Goal: Task Accomplishment & Management: Manage account settings

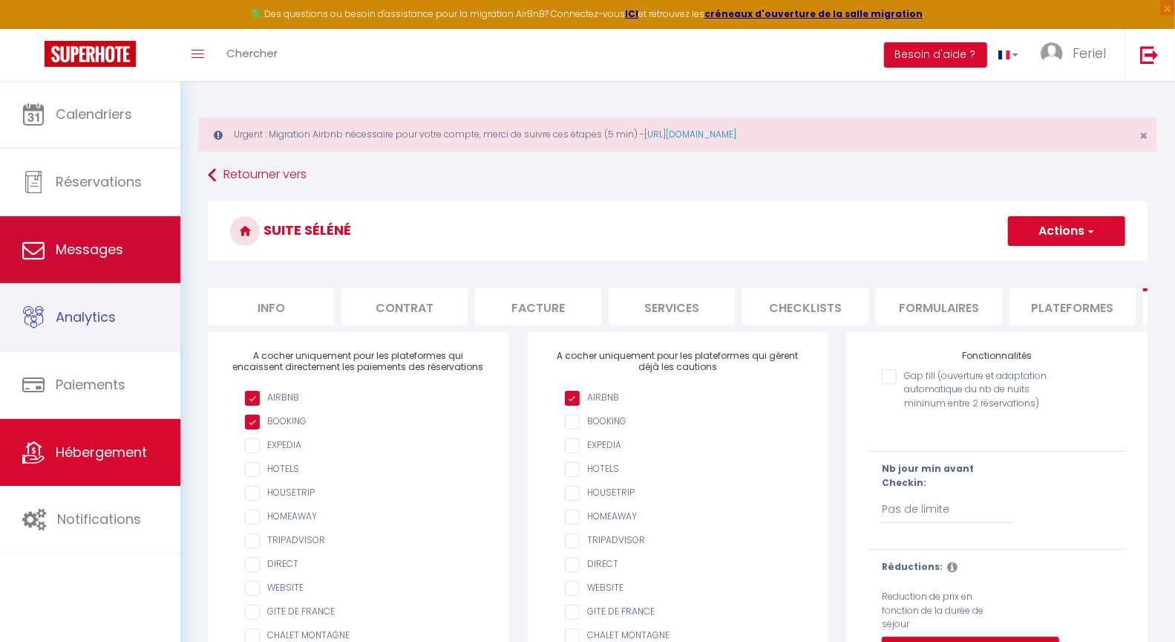
scroll to position [0, 384]
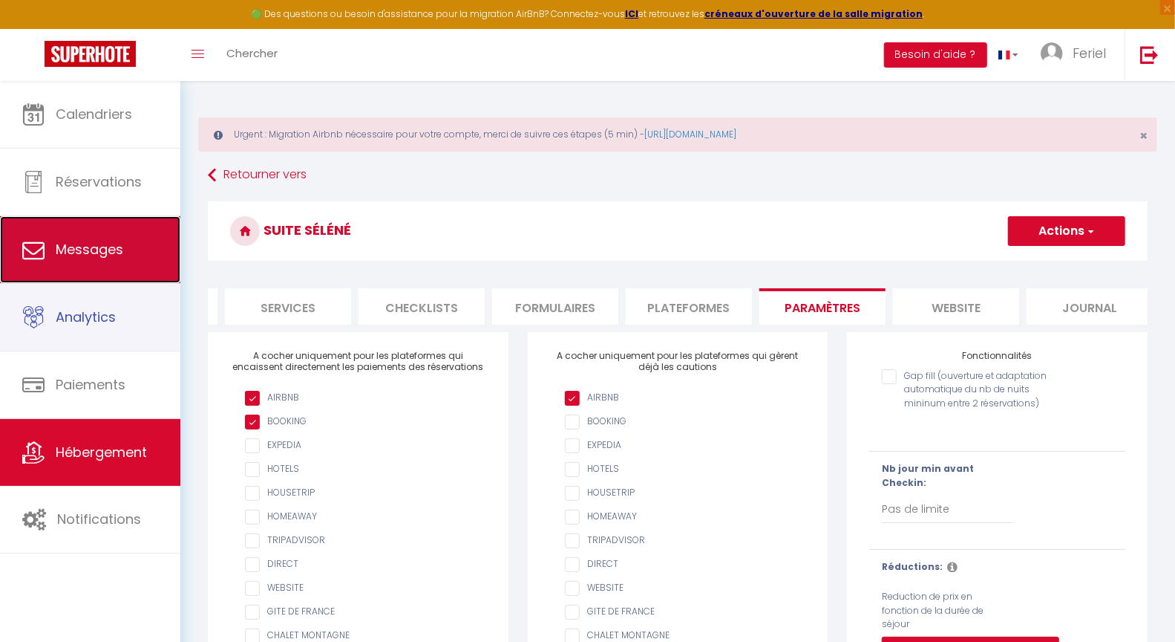
click at [97, 259] on link "Messages" at bounding box center [90, 249] width 180 height 67
select select "message"
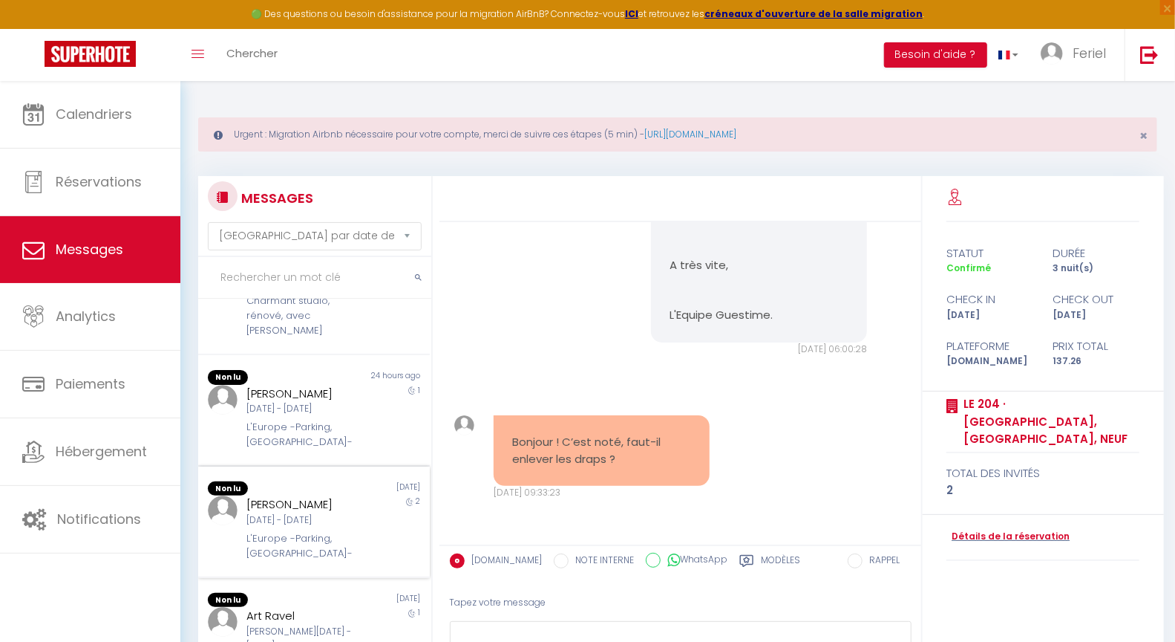
scroll to position [722, 0]
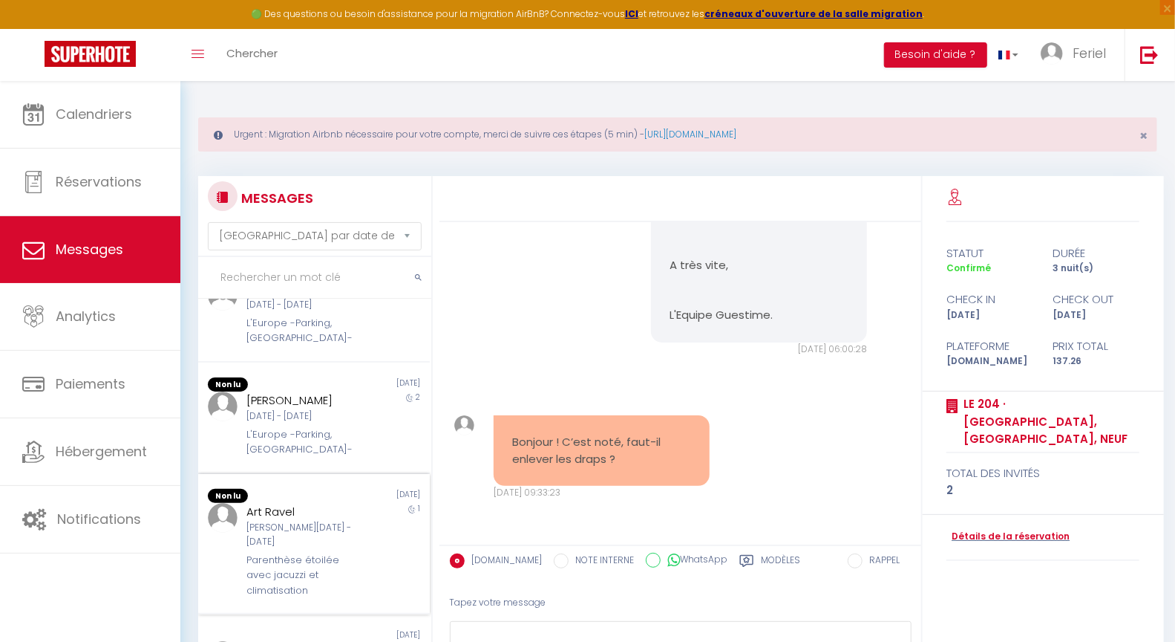
click at [339, 489] on div "[DATE]" at bounding box center [372, 496] width 116 height 15
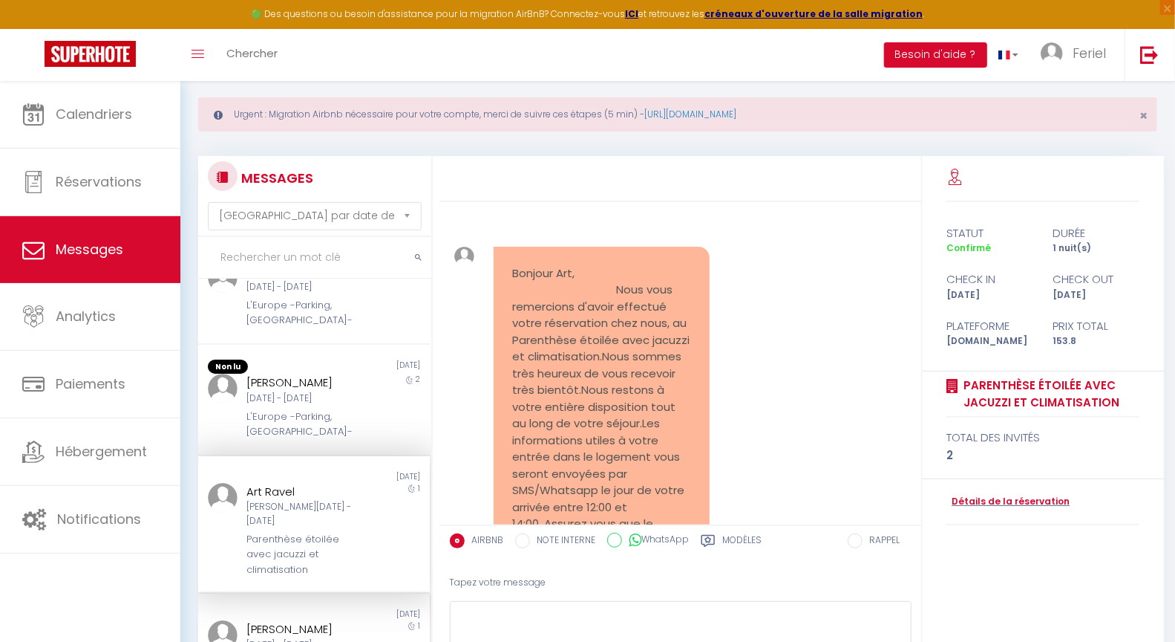
scroll to position [117, 0]
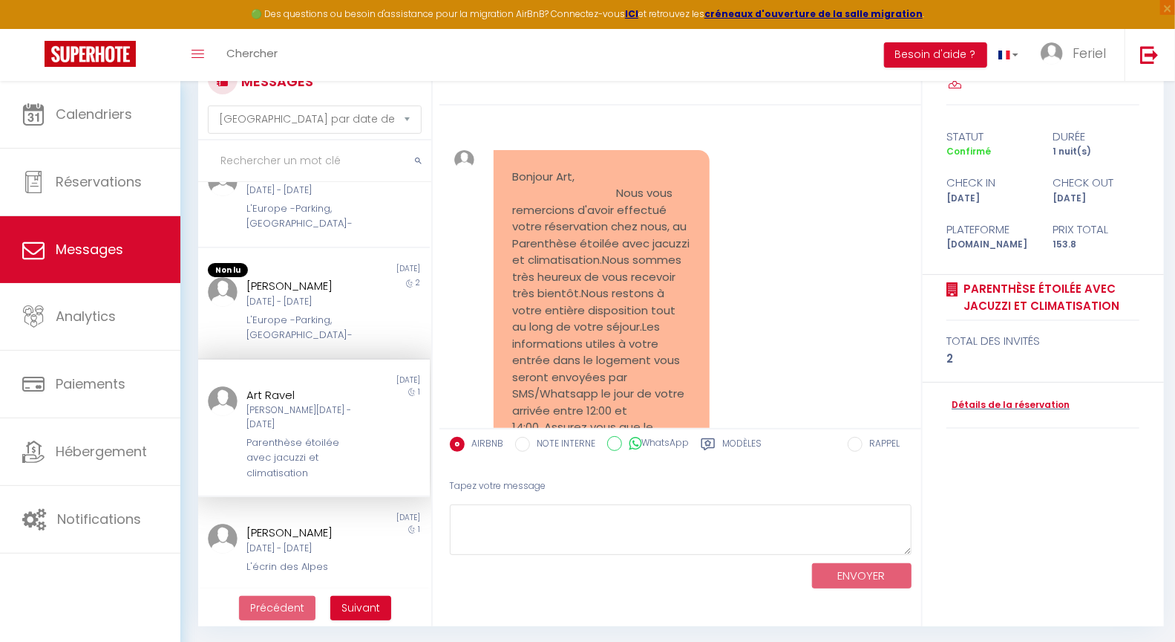
click at [327, 617] on div "[PERSON_NAME]" at bounding box center [305, 626] width 116 height 18
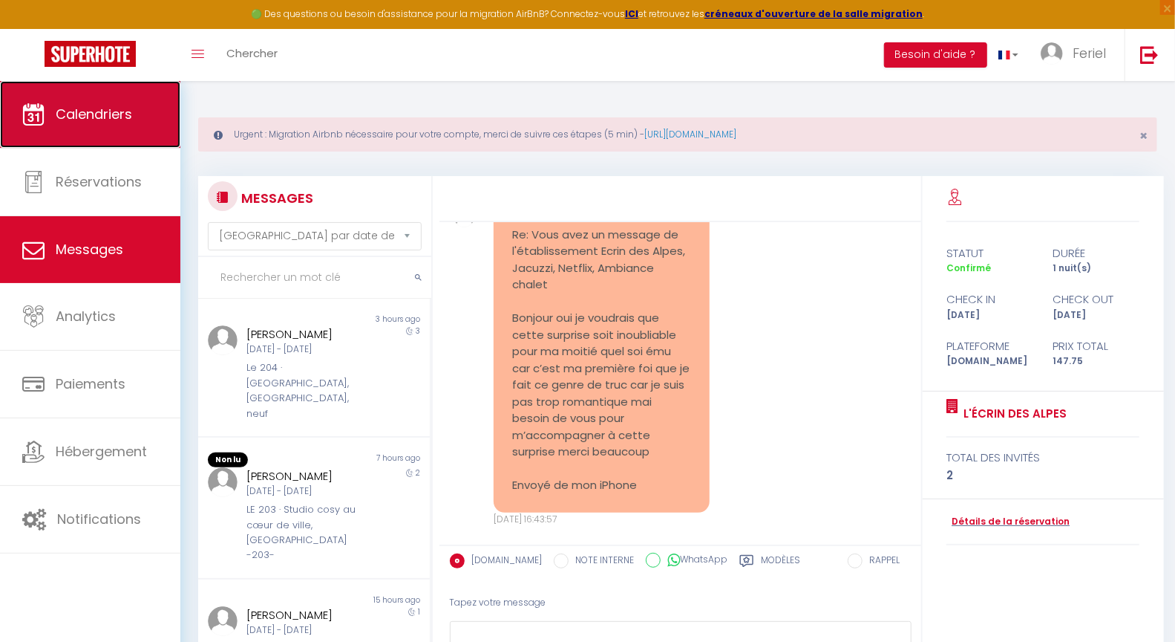
click at [103, 127] on link "Calendriers" at bounding box center [90, 114] width 180 height 67
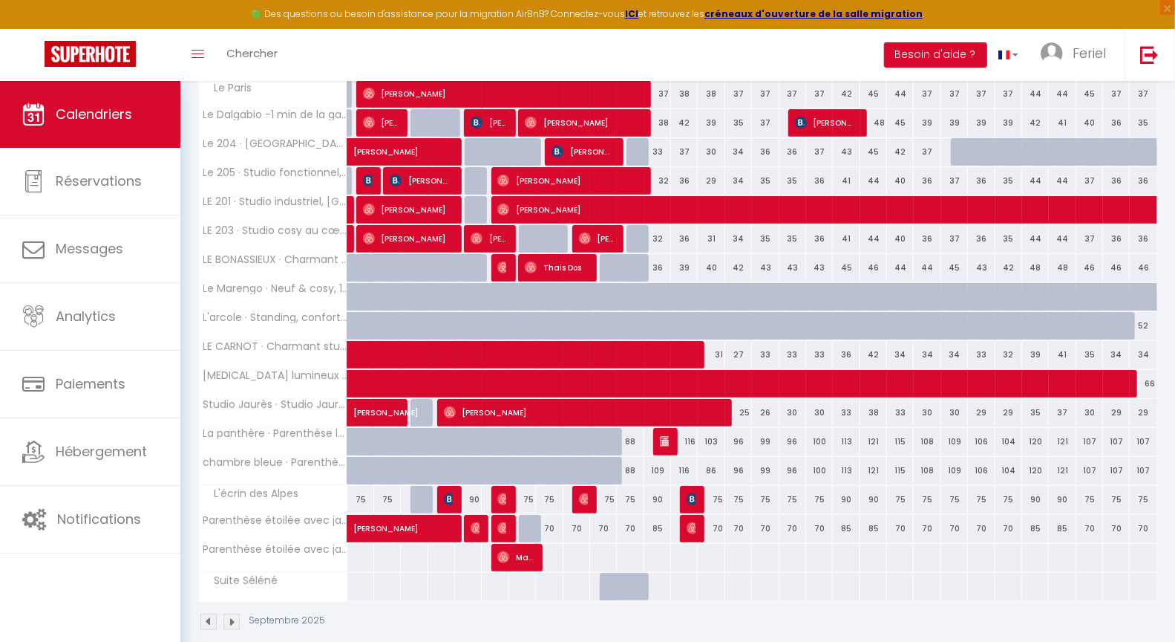
scroll to position [362, 0]
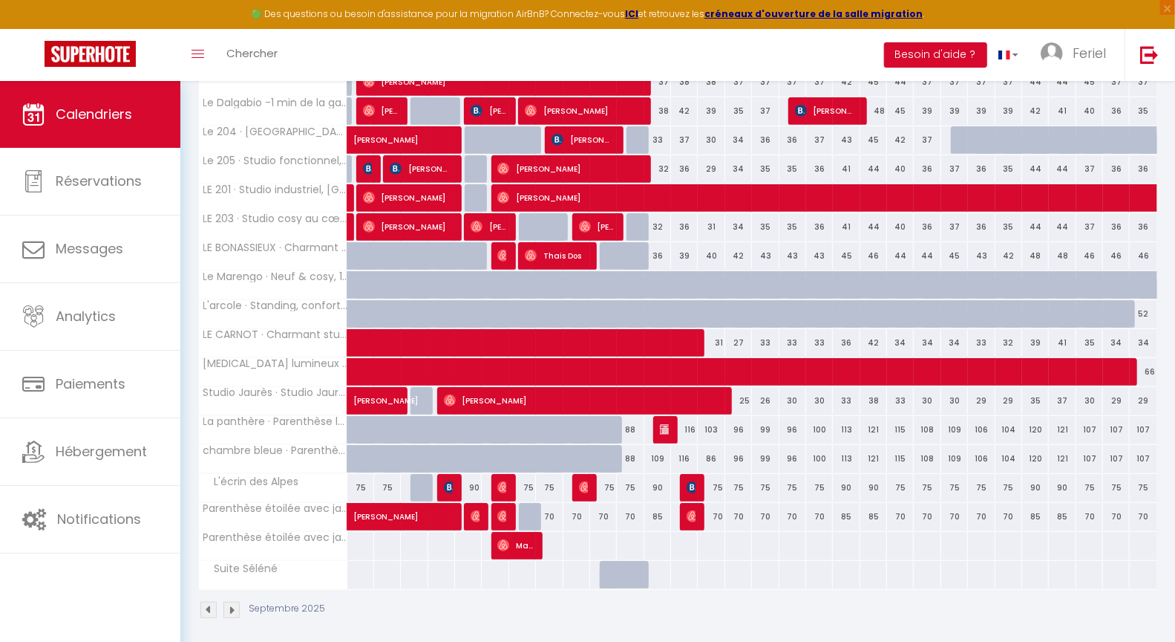
drag, startPoint x: 610, startPoint y: 571, endPoint x: 682, endPoint y: 572, distance: 72.0
click at [682, 572] on tr "Suite Séléné" at bounding box center [678, 574] width 959 height 29
click at [685, 570] on div at bounding box center [683, 574] width 27 height 27
type input "[DATE]"
type input "Dim 14 Septembre 2025"
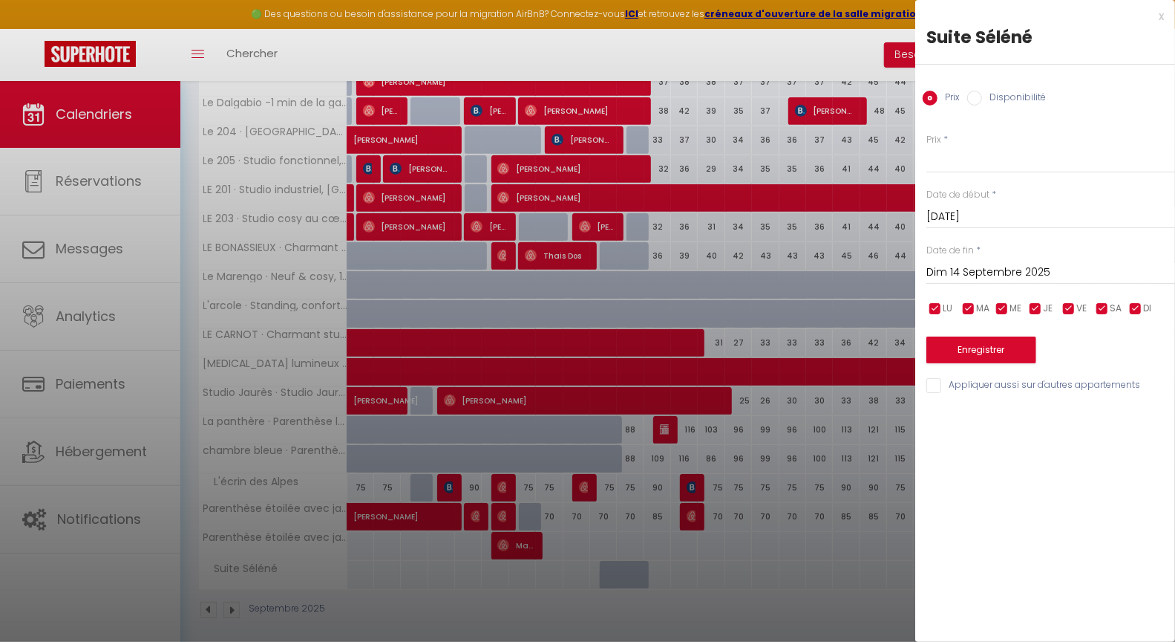
click at [653, 570] on div at bounding box center [587, 321] width 1175 height 642
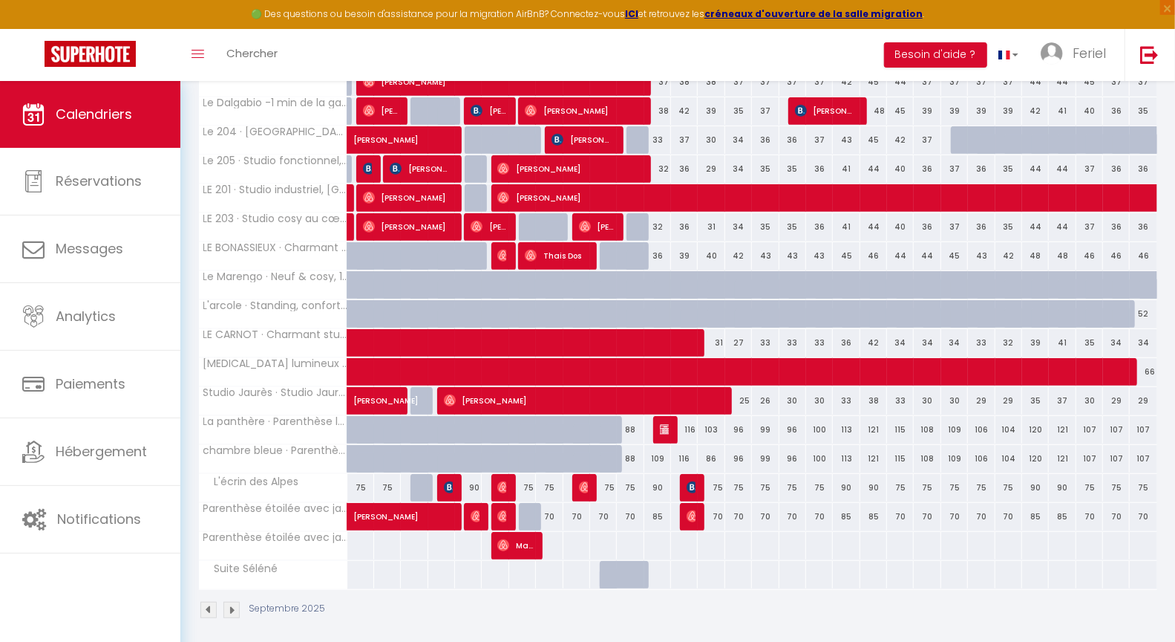
click at [617, 564] on div at bounding box center [630, 575] width 27 height 28
type input "Jeu 11 Septembre 2025"
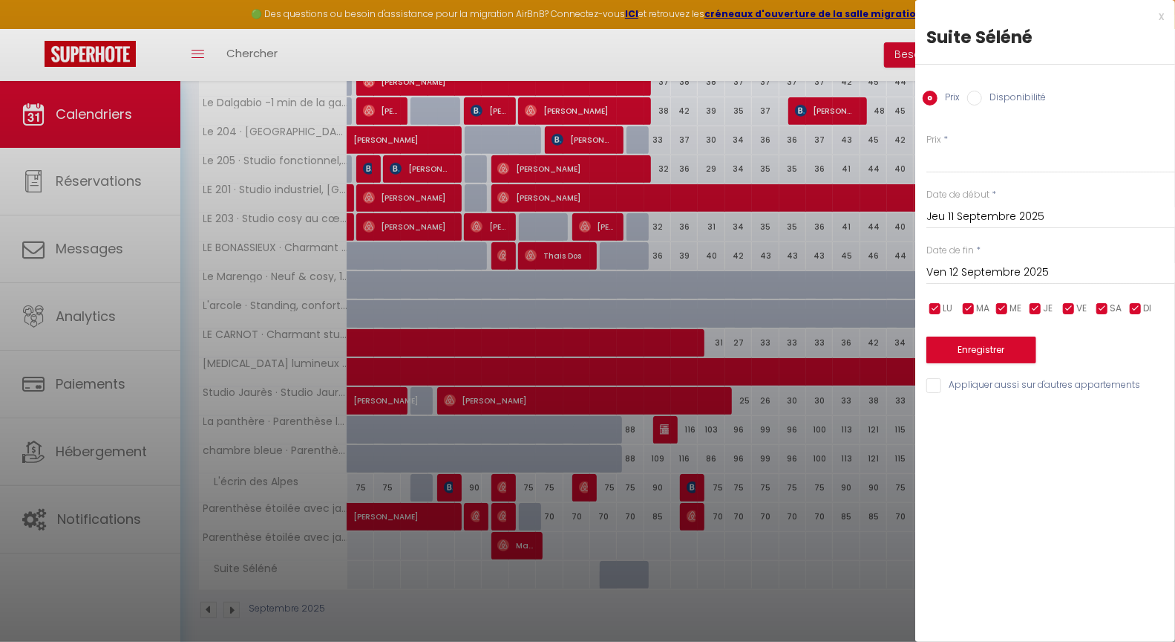
click at [985, 270] on input "Ven 12 Septembre 2025" at bounding box center [1051, 272] width 249 height 19
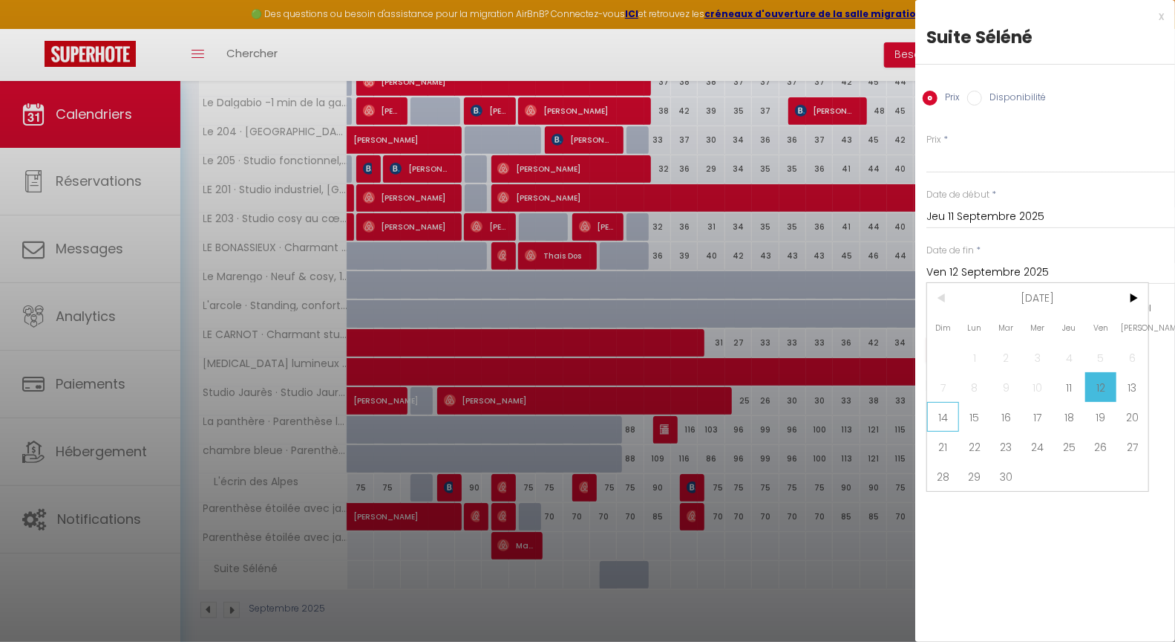
click at [951, 418] on span "14" at bounding box center [943, 417] width 32 height 30
type input "Dim 14 Septembre 2025"
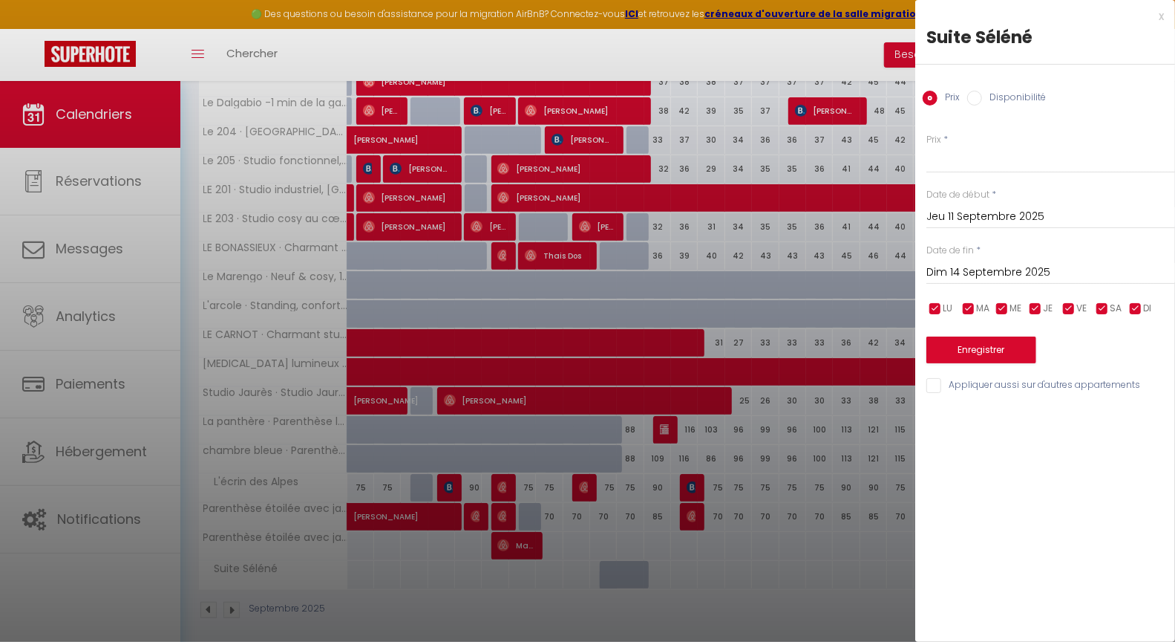
click at [979, 91] on input "Disponibilité" at bounding box center [975, 98] width 15 height 15
radio input "true"
radio input "false"
click at [979, 162] on select "Disponible Indisponible" at bounding box center [1051, 160] width 249 height 28
select select "0"
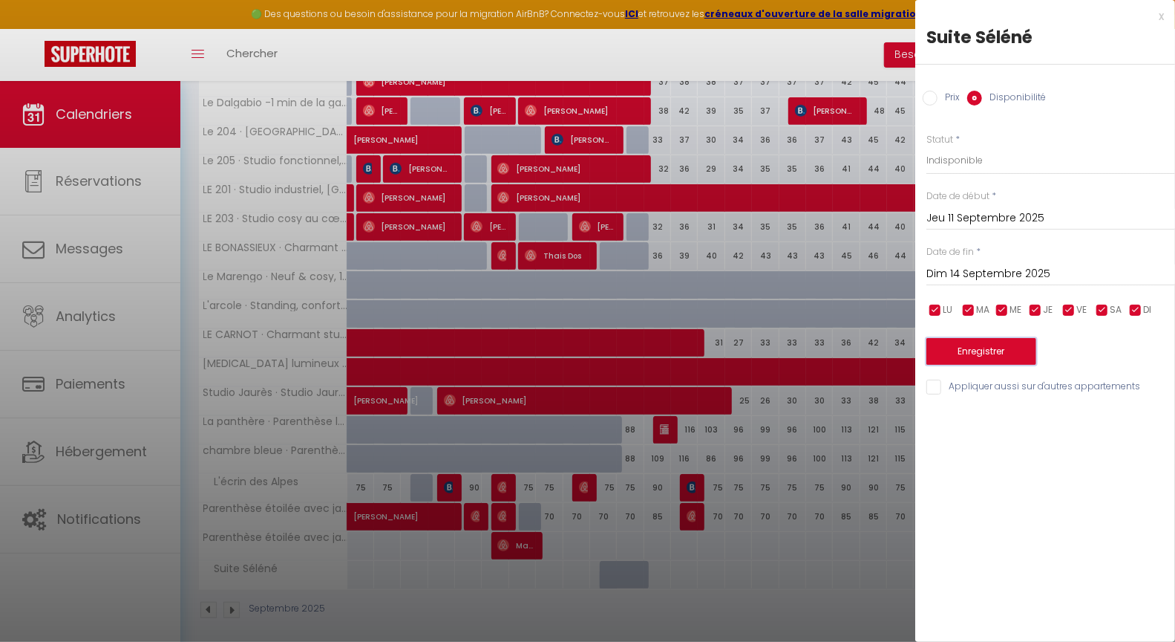
click at [995, 356] on button "Enregistrer" at bounding box center [982, 351] width 110 height 27
